Goal: Task Accomplishment & Management: Complete application form

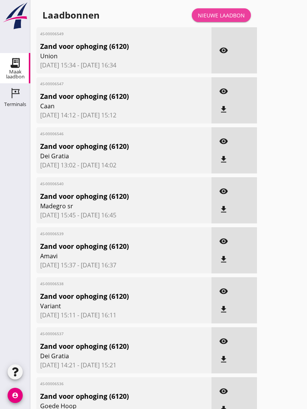
click at [227, 19] on div "Nieuwe laadbon" at bounding box center [221, 15] width 47 height 8
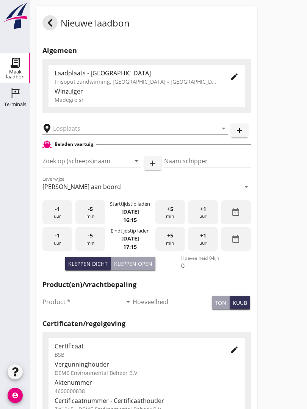
click at [94, 134] on input "text" at bounding box center [130, 128] width 154 height 12
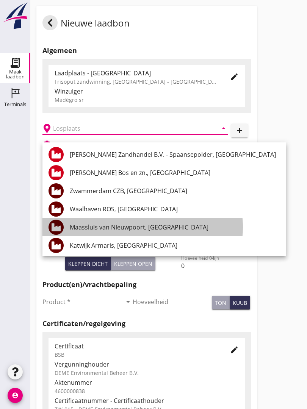
click at [155, 224] on div "Maassluis van Nieuwpoort, [GEOGRAPHIC_DATA]" at bounding box center [175, 227] width 210 height 9
type input "Maassluis van Nieuwpoort, [GEOGRAPHIC_DATA]"
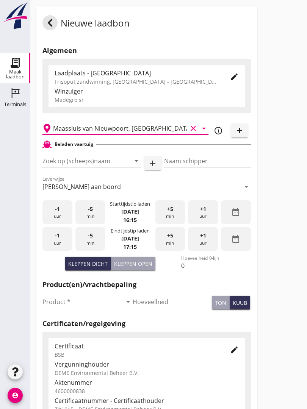
click at [106, 165] on input "Zoek op (scheeps)naam" at bounding box center [80, 161] width 77 height 12
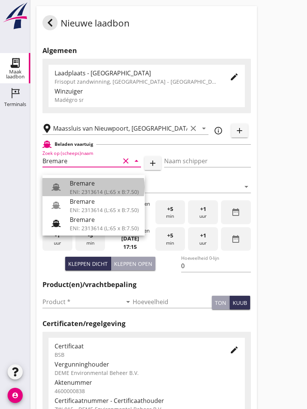
click at [102, 186] on div "Bremare" at bounding box center [104, 183] width 69 height 9
type input "Bremare"
type input "[PERSON_NAME]"
type input "429"
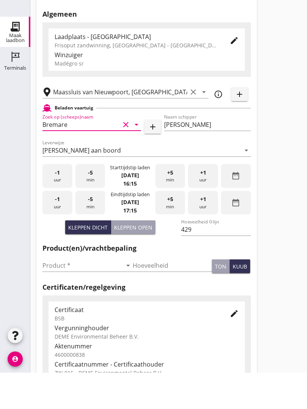
click at [57, 296] on input "Product *" at bounding box center [82, 302] width 80 height 12
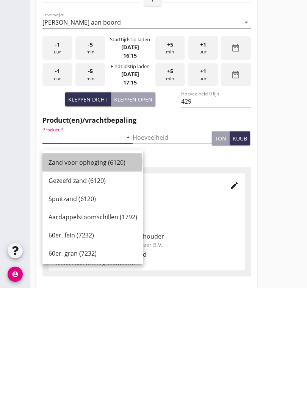
click at [90, 279] on div "Zand voor ophoging (6120)" at bounding box center [92, 283] width 89 height 9
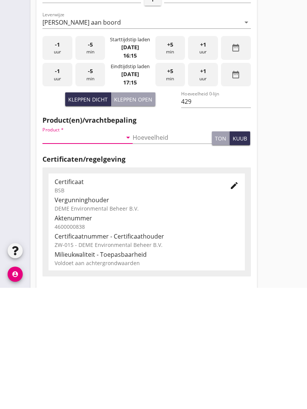
type input "Zand voor ophoging (6120)"
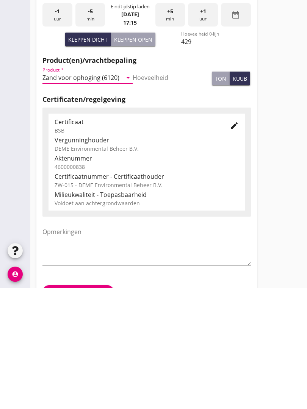
scroll to position [133, 0]
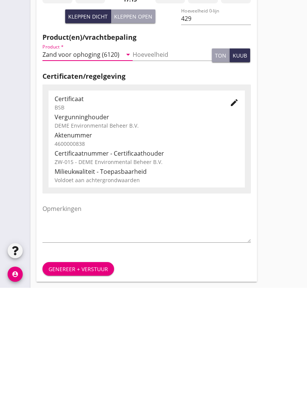
click at [80, 386] on div "Genereer + verstuur" at bounding box center [77, 390] width 59 height 8
